Goal: Check status: Check status

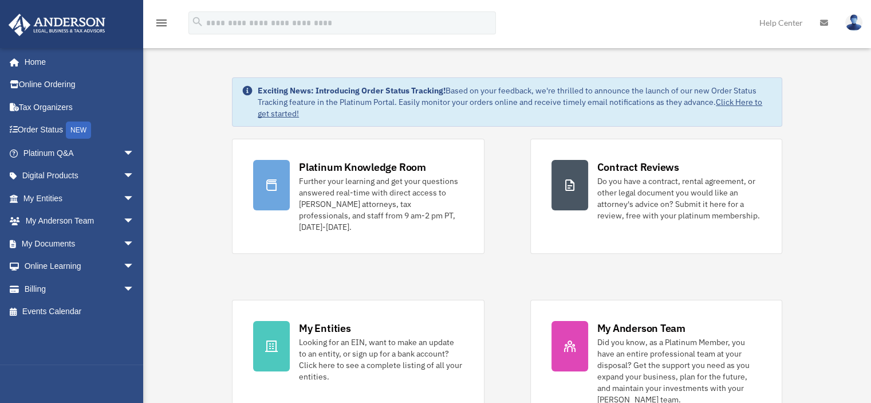
click at [123, 285] on span "arrow_drop_down" at bounding box center [134, 288] width 23 height 23
click at [67, 333] on link "Past Invoices" at bounding box center [84, 334] width 136 height 23
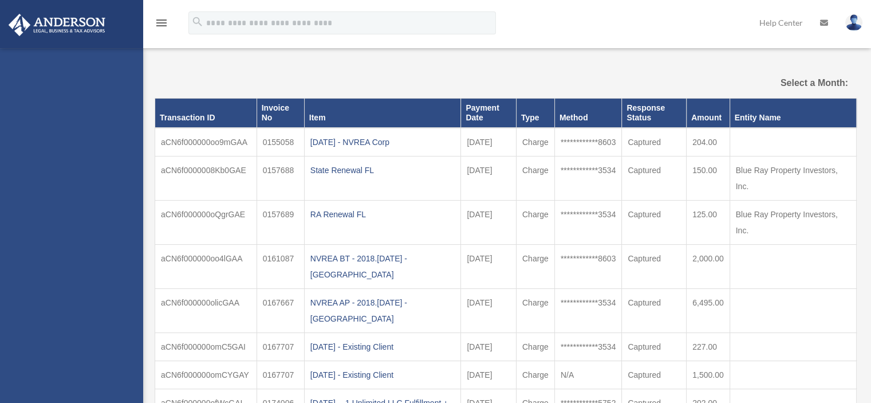
select select
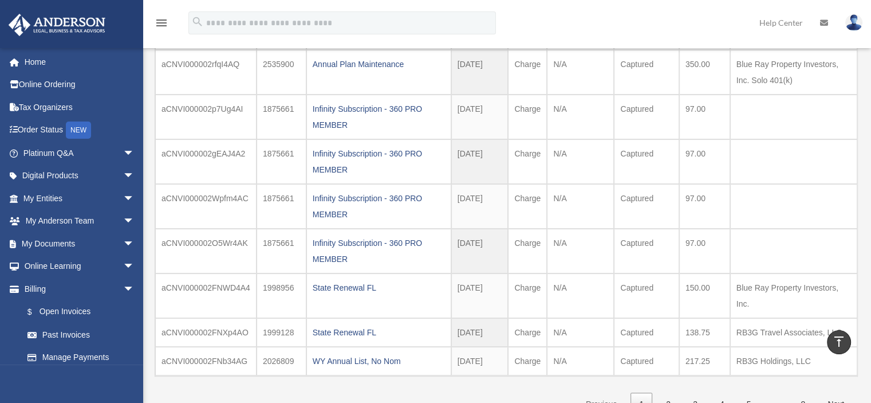
scroll to position [420, 0]
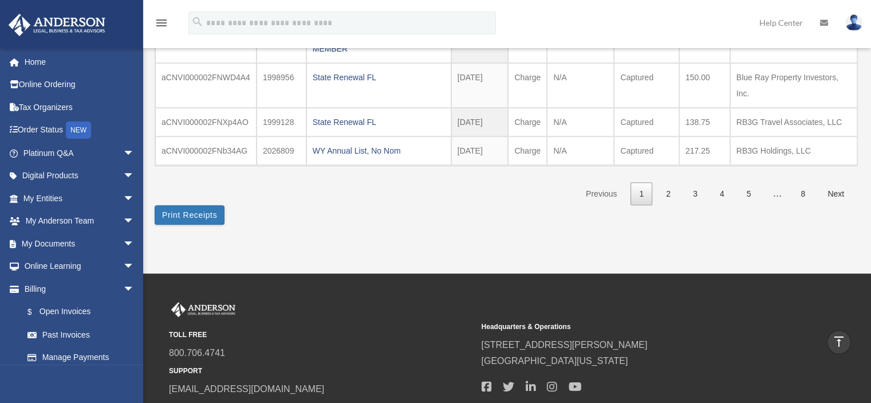
click at [676, 182] on link "2" at bounding box center [668, 193] width 22 height 23
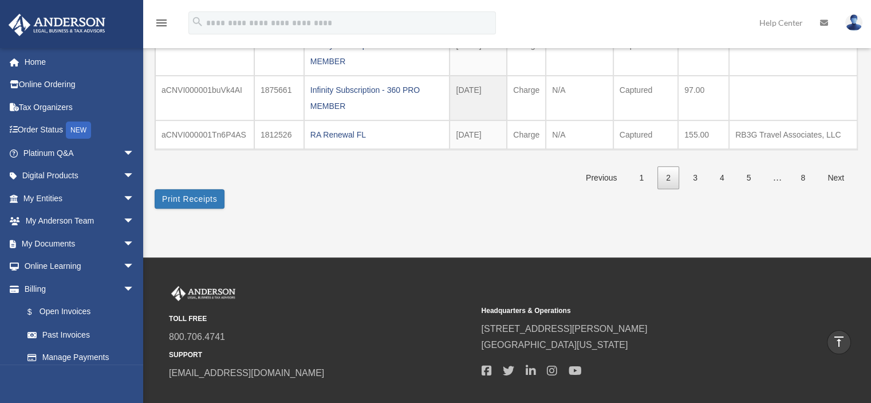
click at [699, 187] on link "3" at bounding box center [695, 177] width 22 height 23
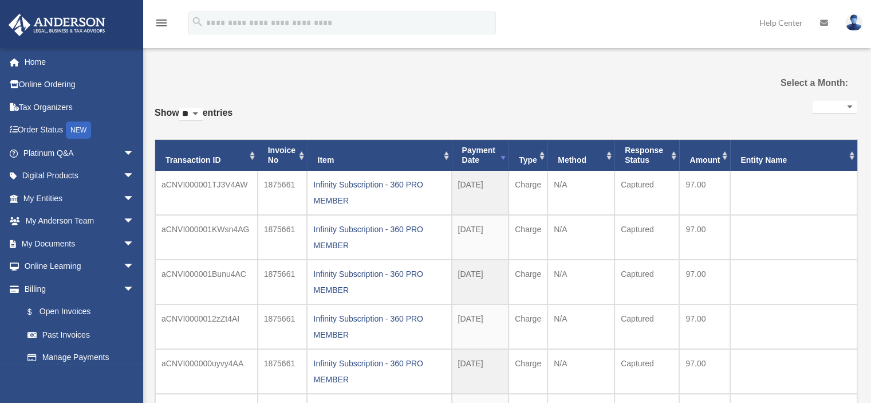
scroll to position [210, 0]
